Goal: Transaction & Acquisition: Purchase product/service

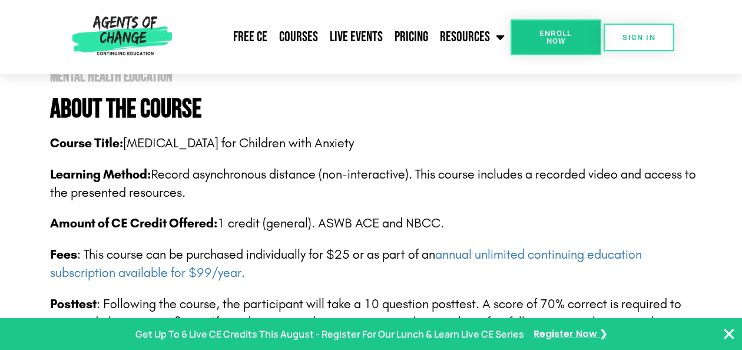
scroll to position [392, 0]
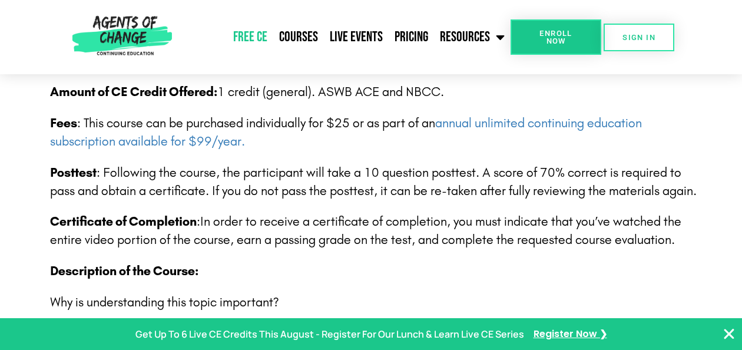
click at [244, 35] on link "Free CE" at bounding box center [250, 36] width 46 height 29
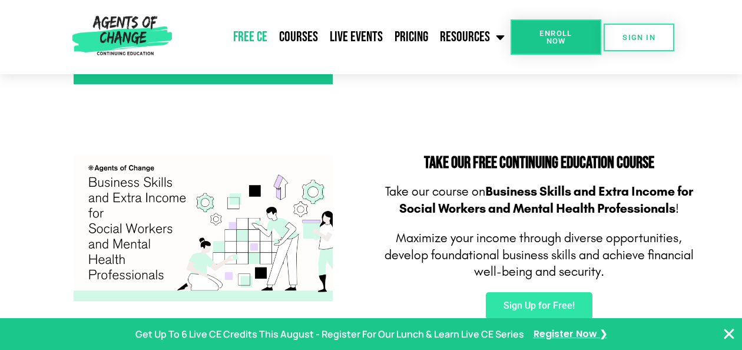
scroll to position [600, 0]
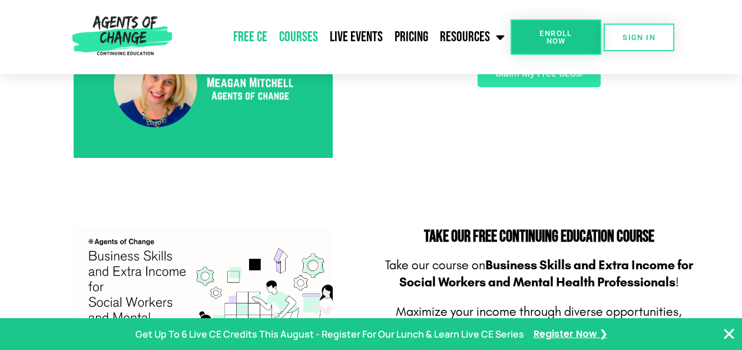
click at [296, 37] on link "Courses" at bounding box center [298, 36] width 51 height 29
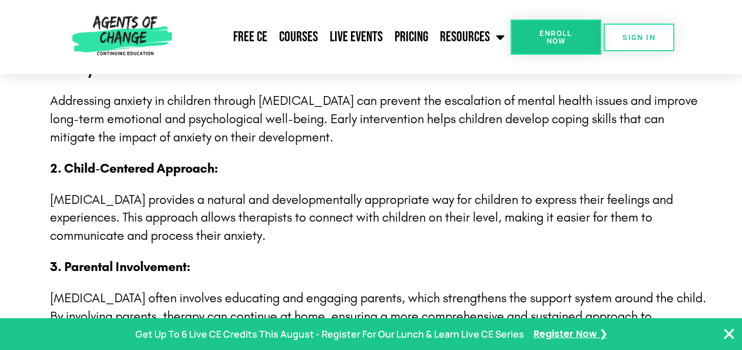
scroll to position [656, 0]
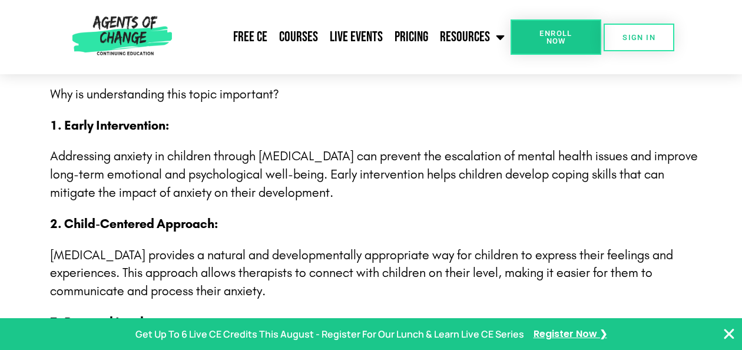
click at [446, 147] on div "Course Title: [MEDICAL_DATA] for Children with Anxiety Learning Method: Record …" at bounding box center [378, 265] width 656 height 941
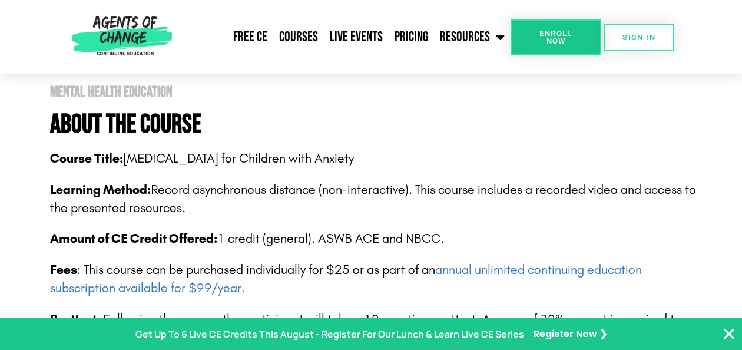
scroll to position [0, 0]
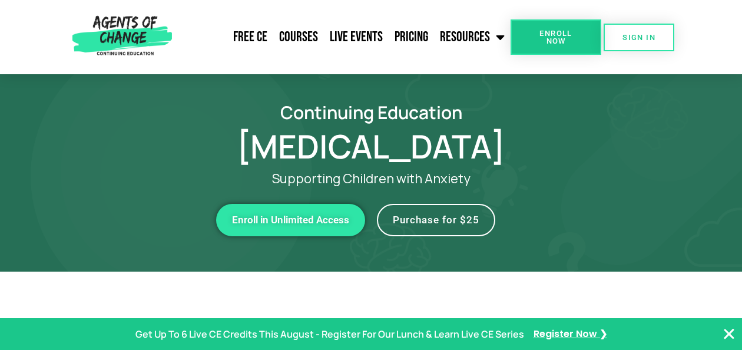
click at [460, 228] on link "Purchase for $25" at bounding box center [436, 220] width 118 height 32
